Goal: Task Accomplishment & Management: Use online tool/utility

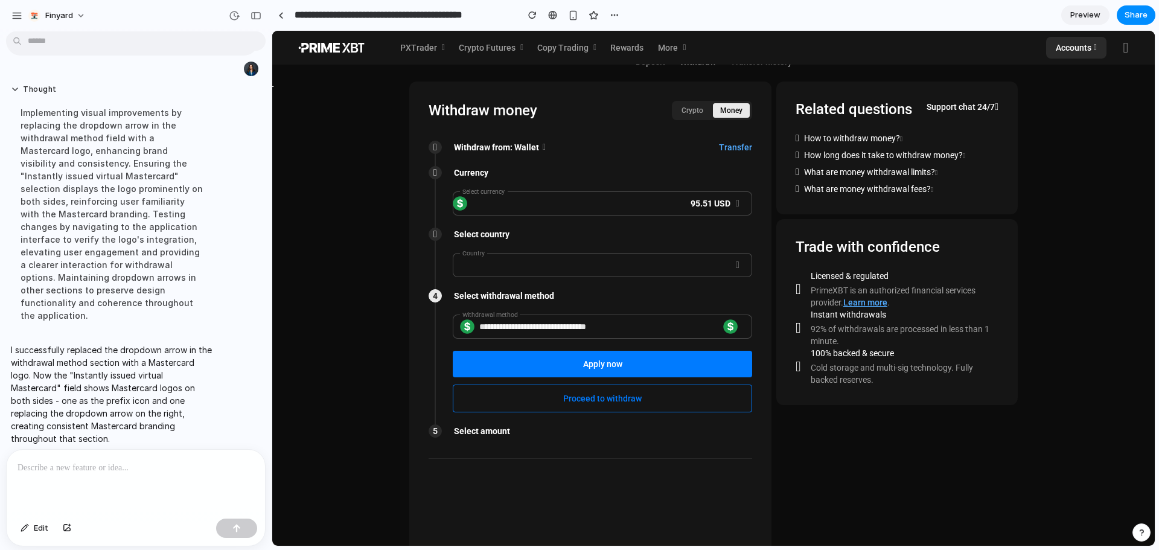
scroll to position [60, 0]
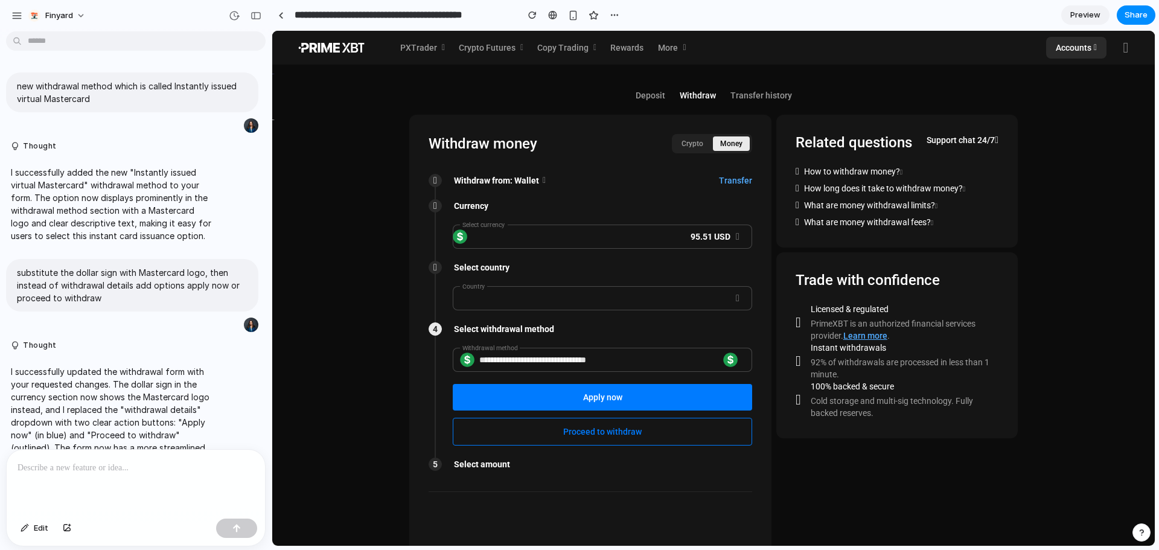
scroll to position [258, 0]
